Goal: Find contact information: Find contact information

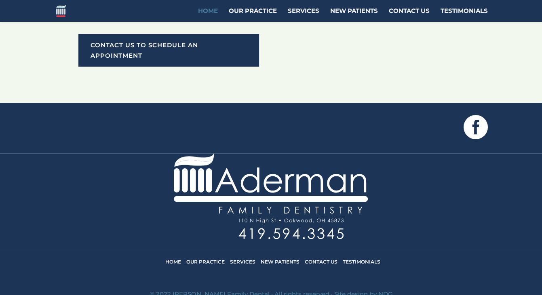
scroll to position [788, 0]
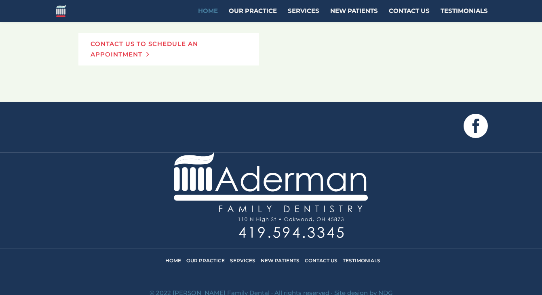
click at [167, 63] on link "Contact Us to Schedule an Appointment" at bounding box center [168, 49] width 181 height 33
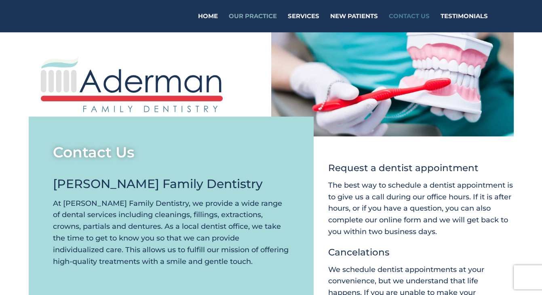
click at [257, 14] on link "Our Practice" at bounding box center [253, 22] width 48 height 19
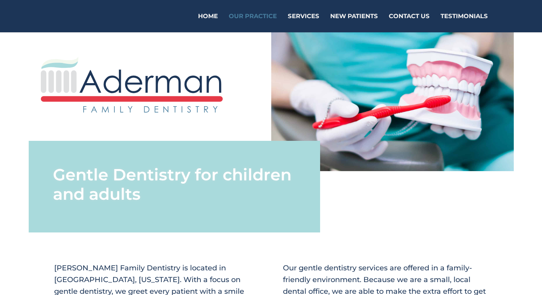
click at [205, 17] on link "Home" at bounding box center [208, 22] width 20 height 19
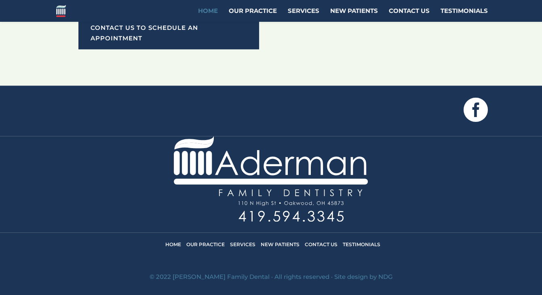
scroll to position [815, 0]
click at [328, 243] on link "Contact Us" at bounding box center [321, 245] width 33 height 6
